Goal: Transaction & Acquisition: Purchase product/service

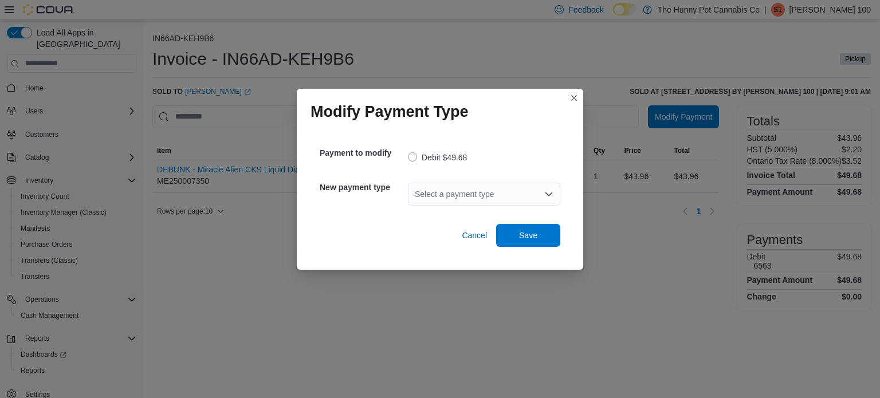
click at [451, 192] on div "Select a payment type" at bounding box center [484, 194] width 152 height 23
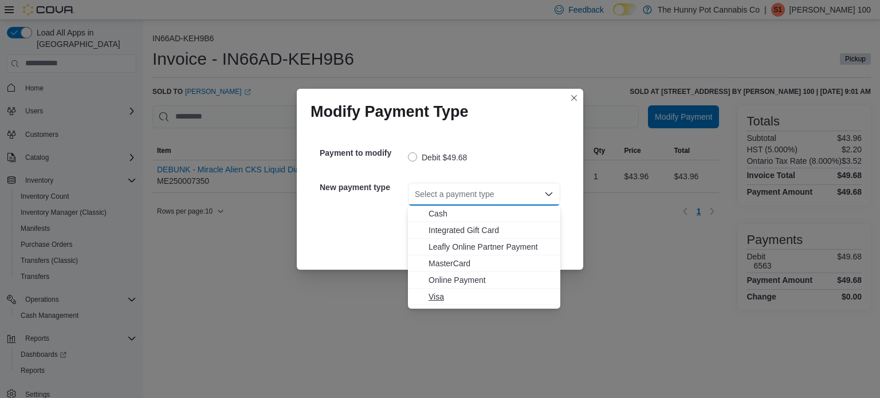
click at [436, 292] on span "Visa" at bounding box center [490, 296] width 125 height 11
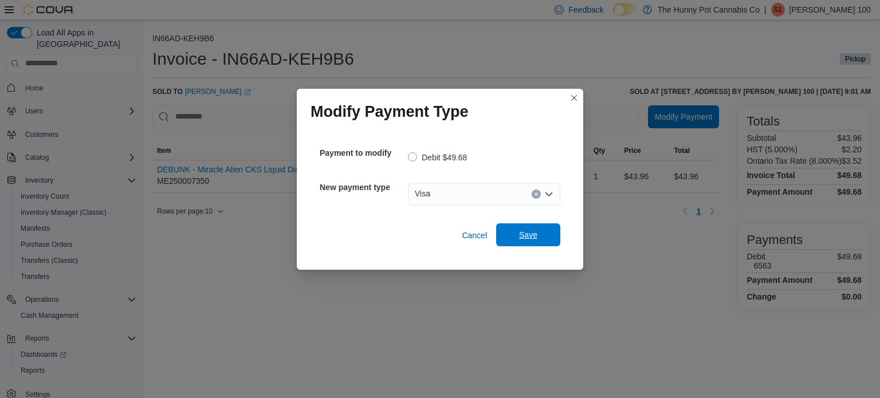
click at [512, 238] on span "Save" at bounding box center [528, 234] width 50 height 23
